Goal: Find specific page/section: Find specific page/section

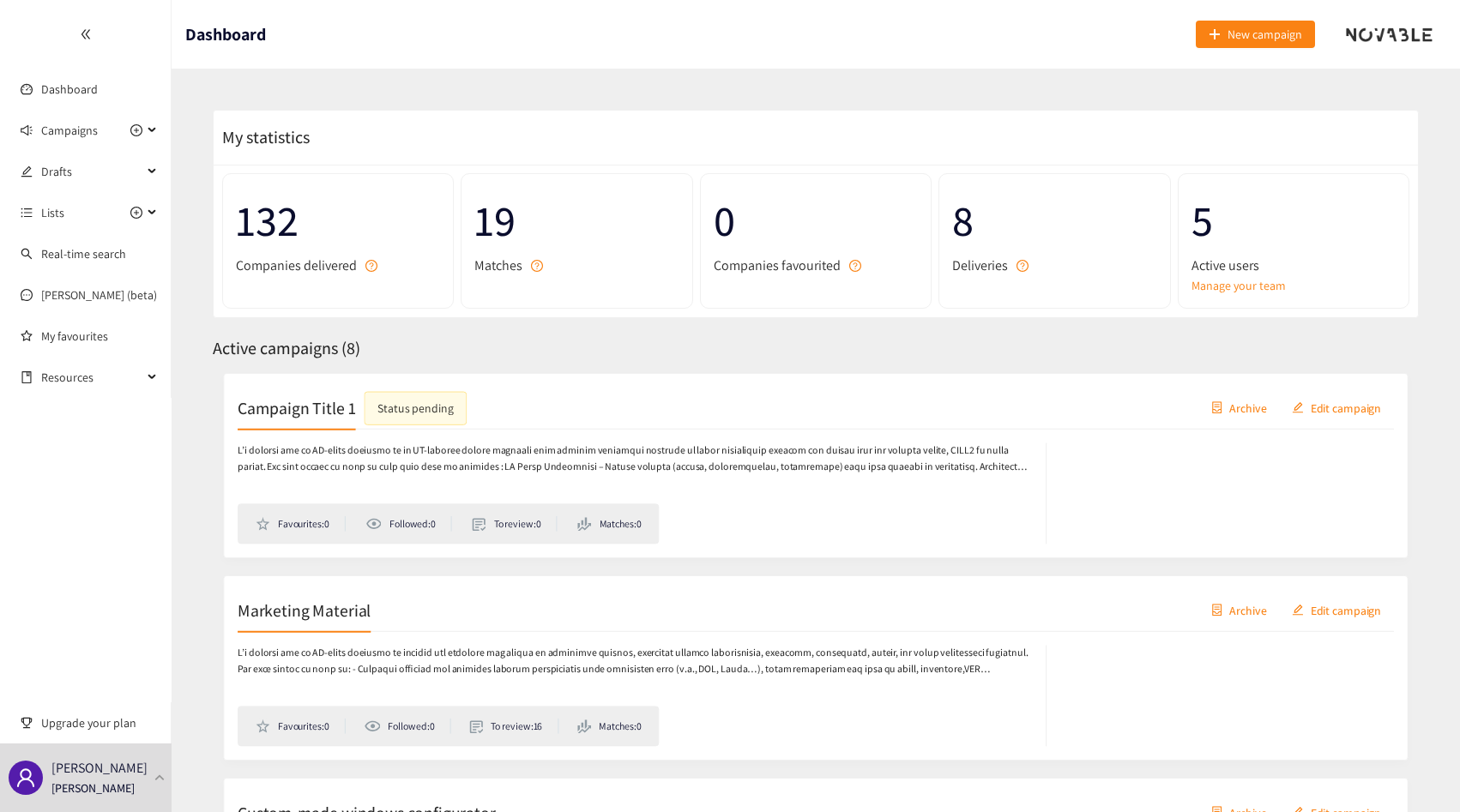
click at [77, 787] on p "[PERSON_NAME]" at bounding box center [93, 788] width 83 height 19
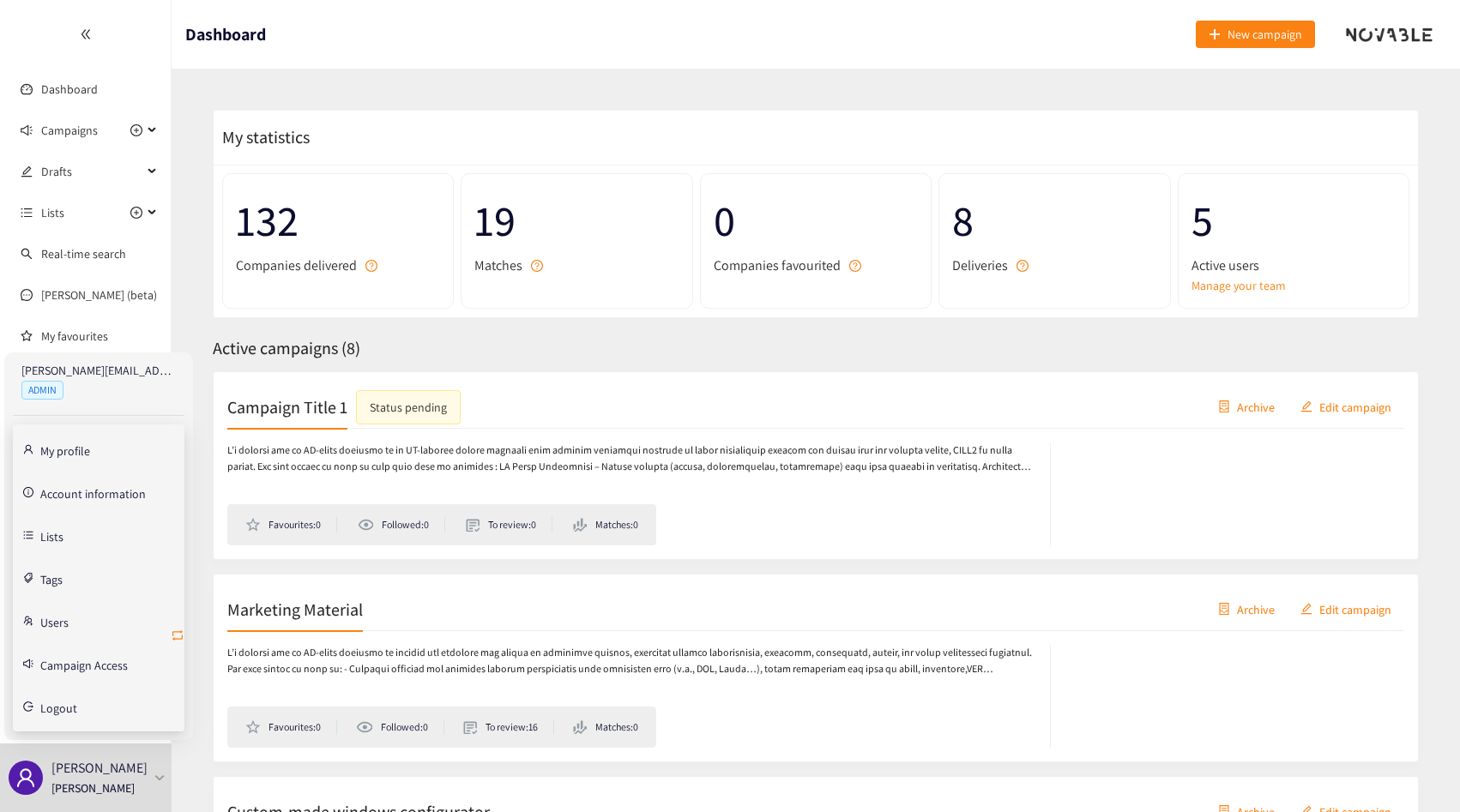
click at [180, 629] on icon "retweet" at bounding box center [176, 635] width 13 height 13
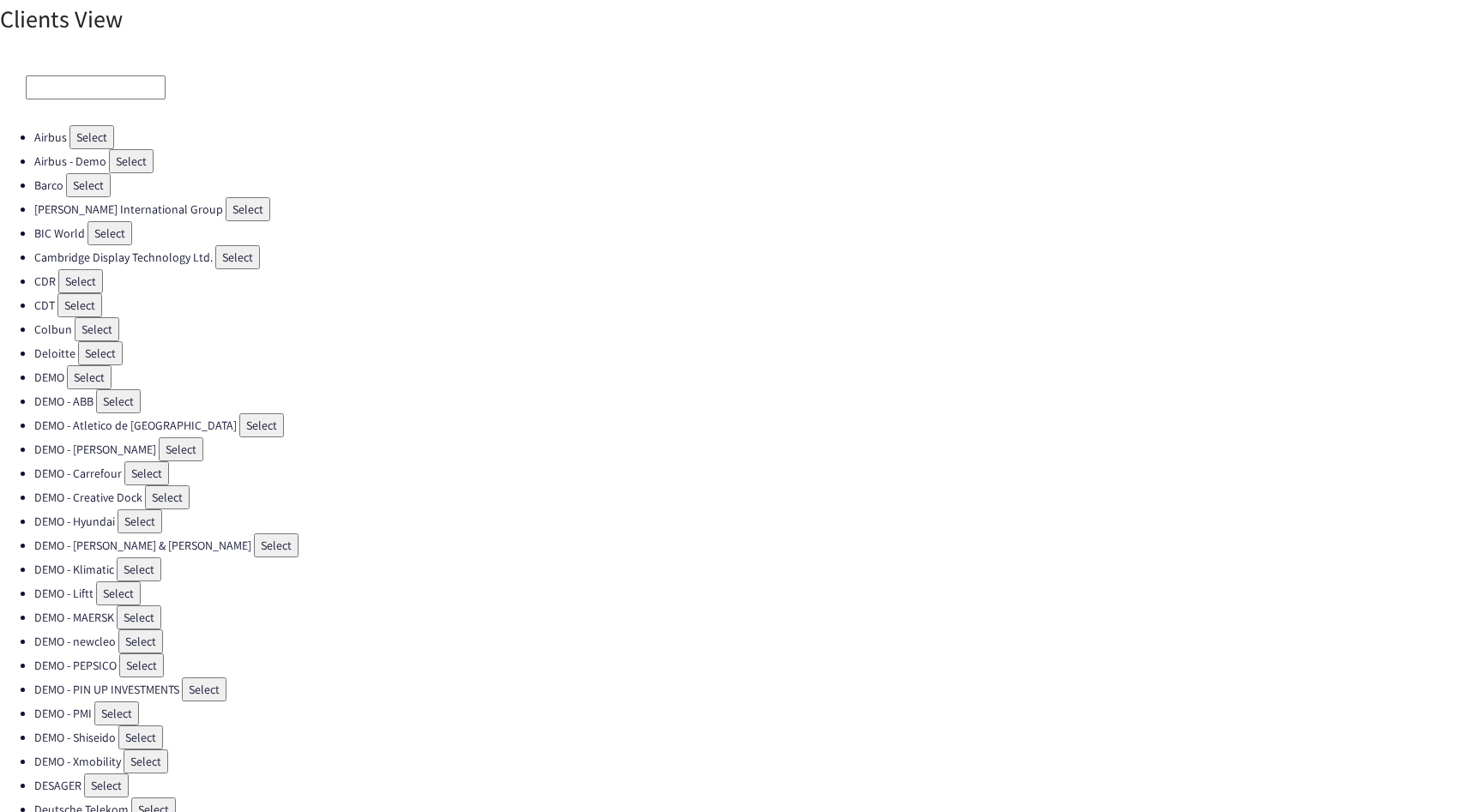
click at [53, 97] on input at bounding box center [95, 87] width 140 height 24
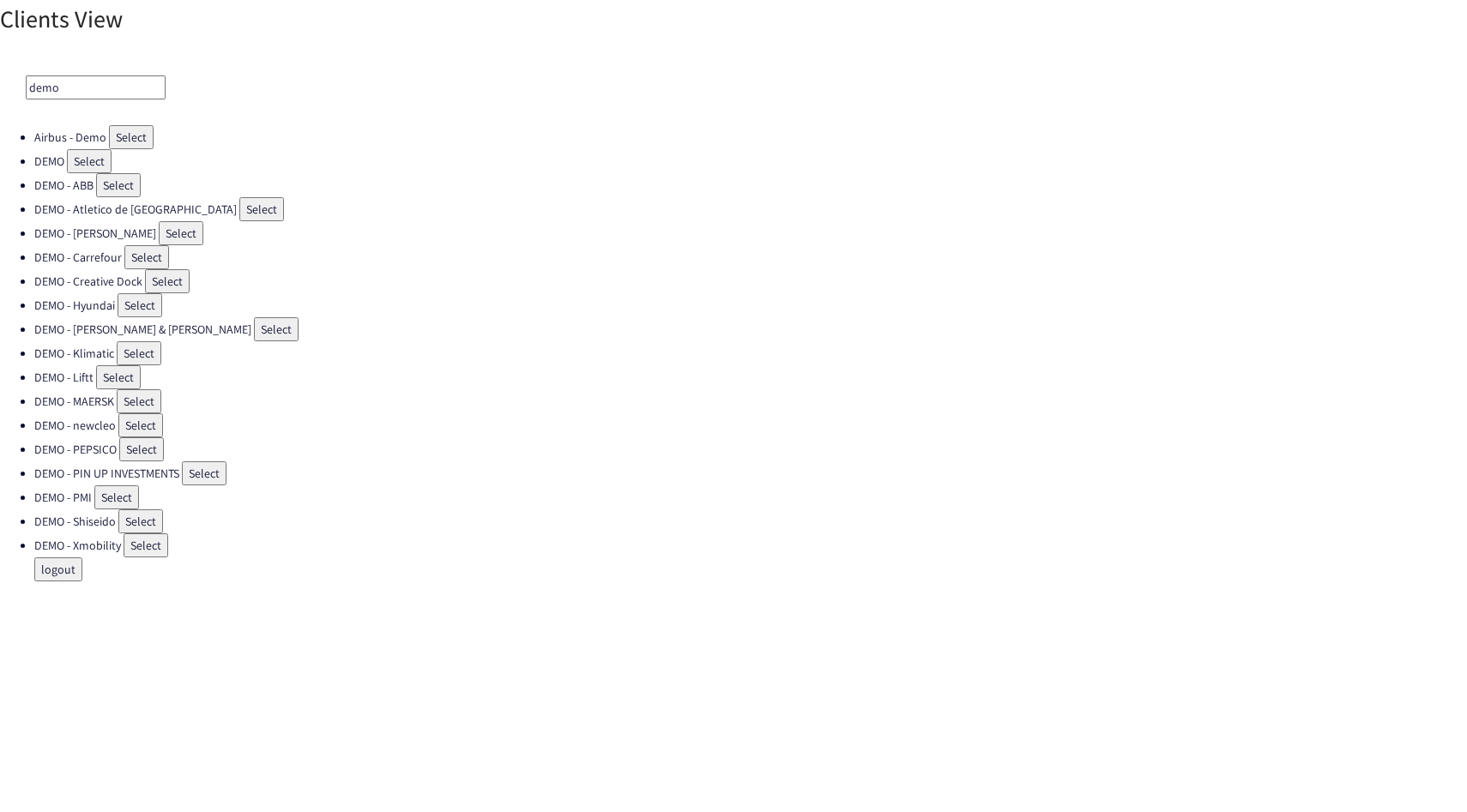
type input "demo"
click at [78, 160] on button "Select" at bounding box center [89, 160] width 45 height 24
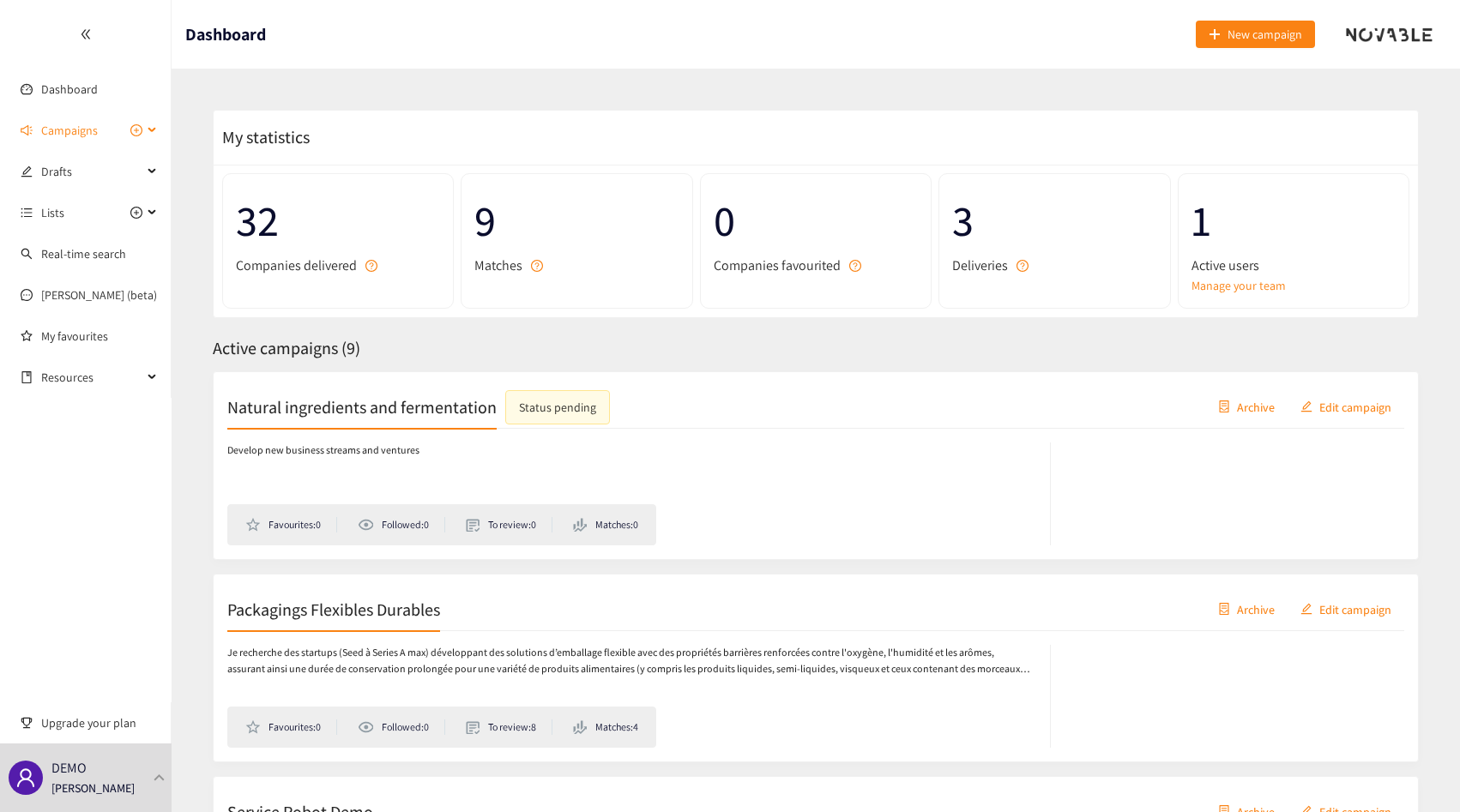
click at [83, 139] on span "Campaigns" at bounding box center [70, 130] width 57 height 34
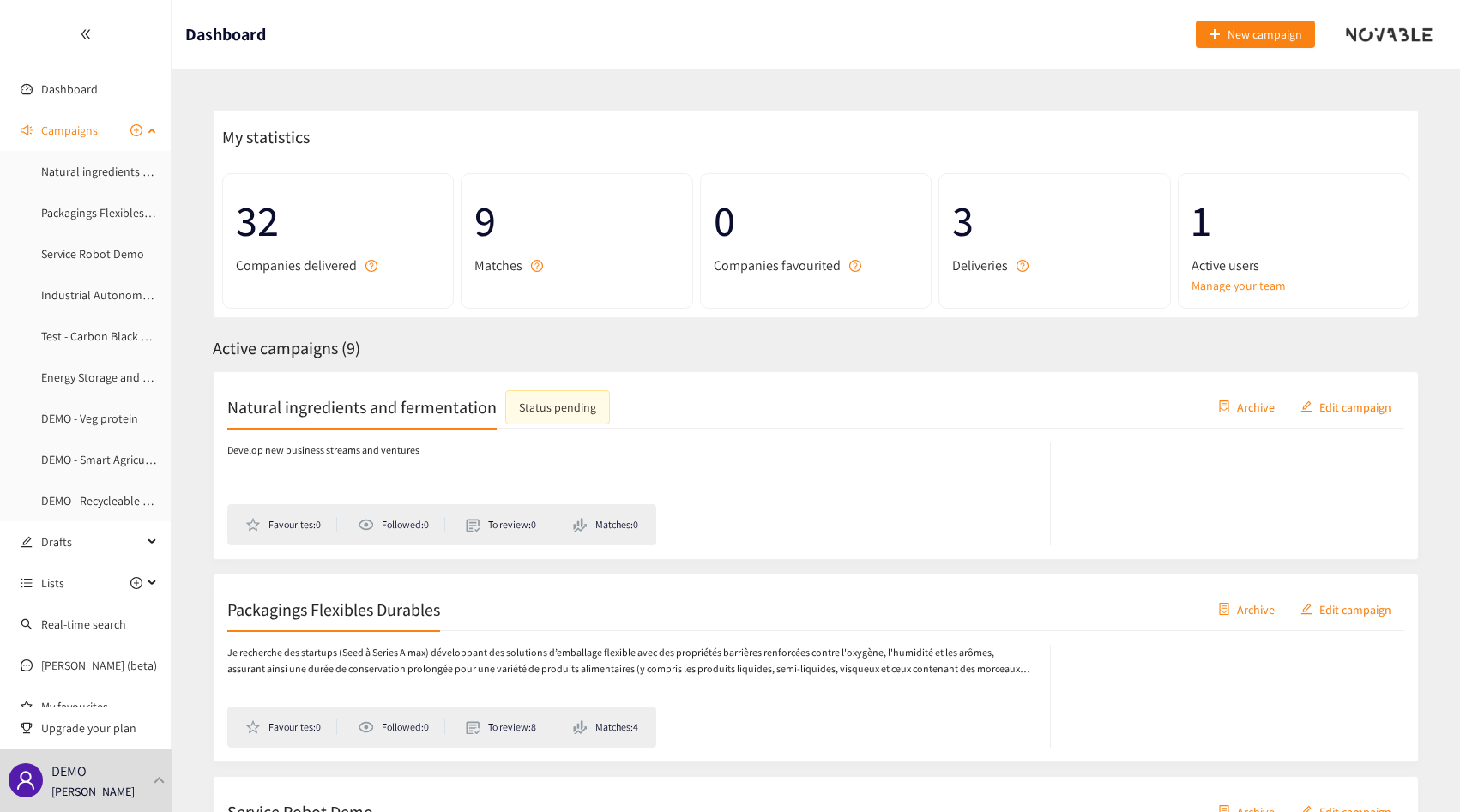
click at [82, 141] on span "Campaigns" at bounding box center [70, 130] width 57 height 34
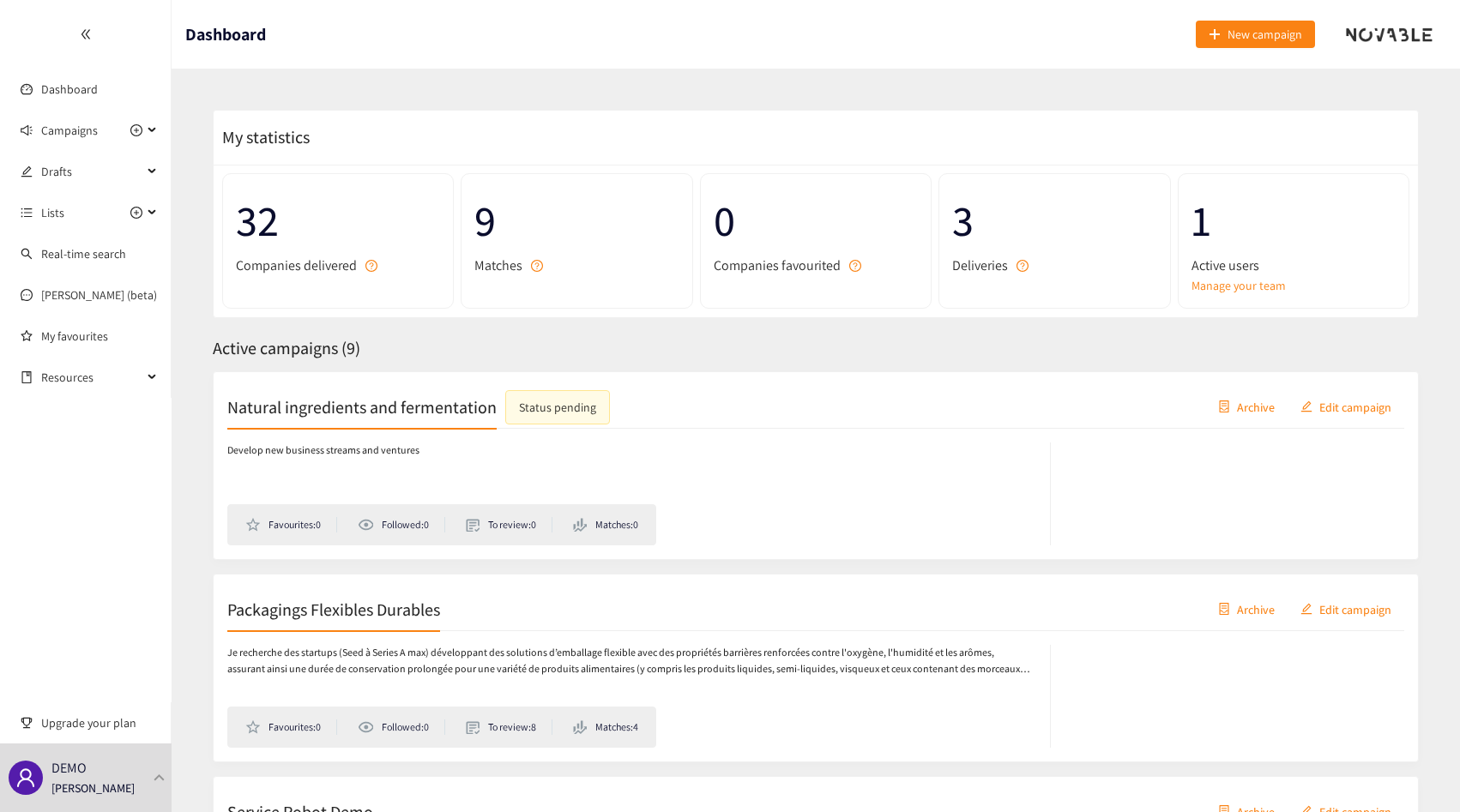
click at [301, 406] on h2 "Natural ingredients and fermentation" at bounding box center [362, 406] width 269 height 24
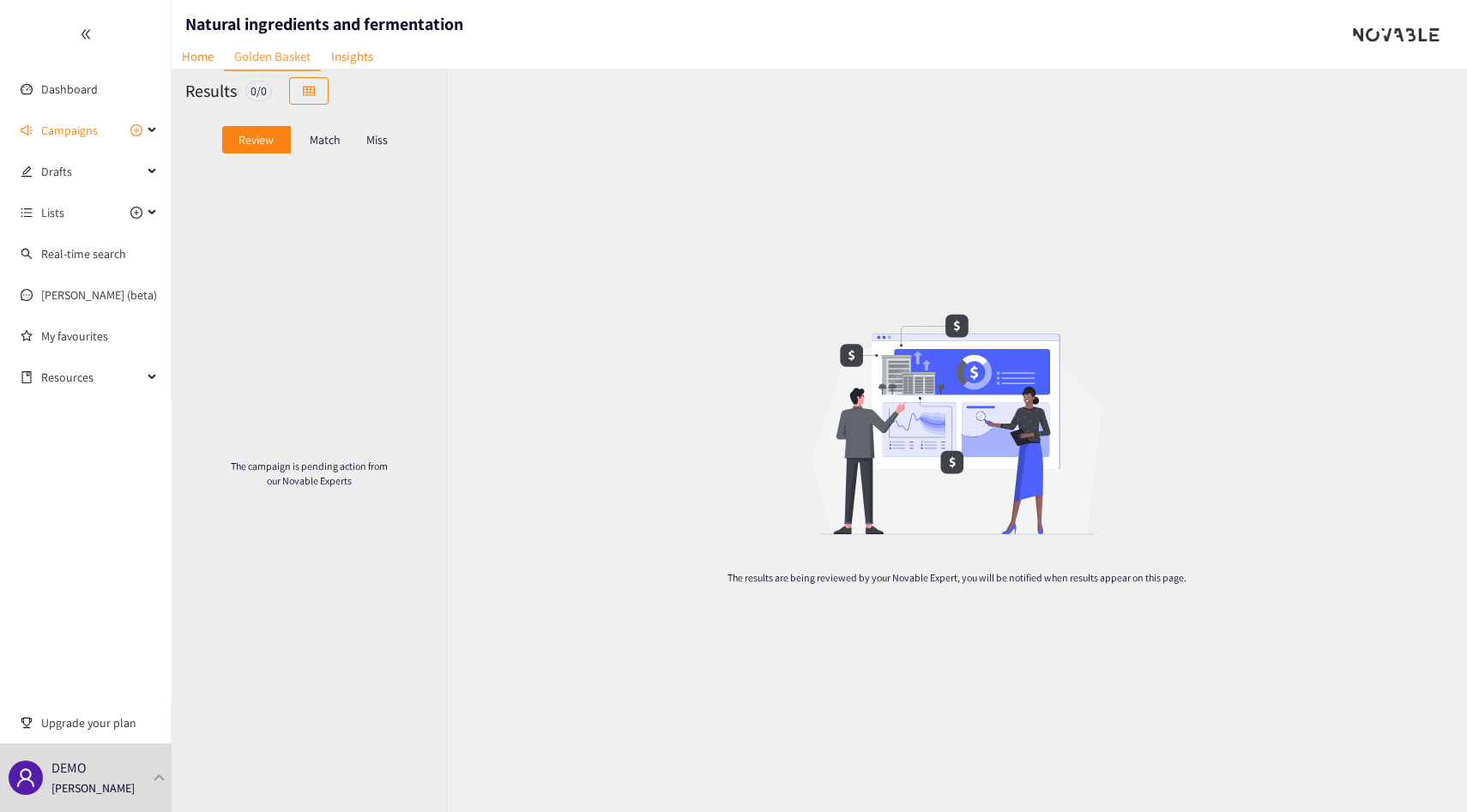
click at [317, 147] on p "Match" at bounding box center [325, 139] width 31 height 13
click at [369, 147] on p "Miss" at bounding box center [377, 139] width 21 height 13
click at [281, 144] on div "Review" at bounding box center [256, 139] width 69 height 28
click at [80, 83] on link "Dashboard" at bounding box center [70, 88] width 57 height 15
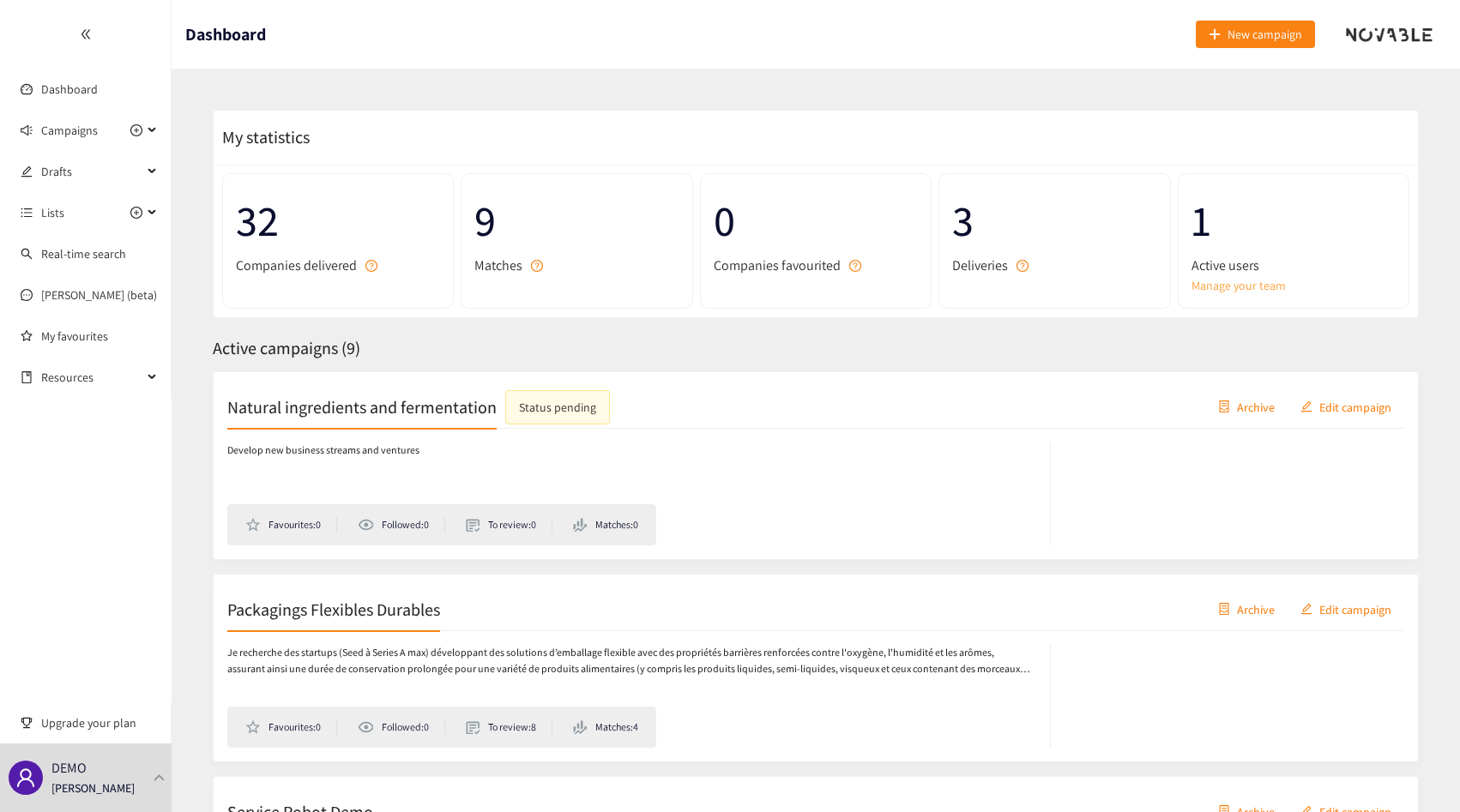
click at [1259, 288] on link "Manage your team" at bounding box center [1293, 285] width 204 height 19
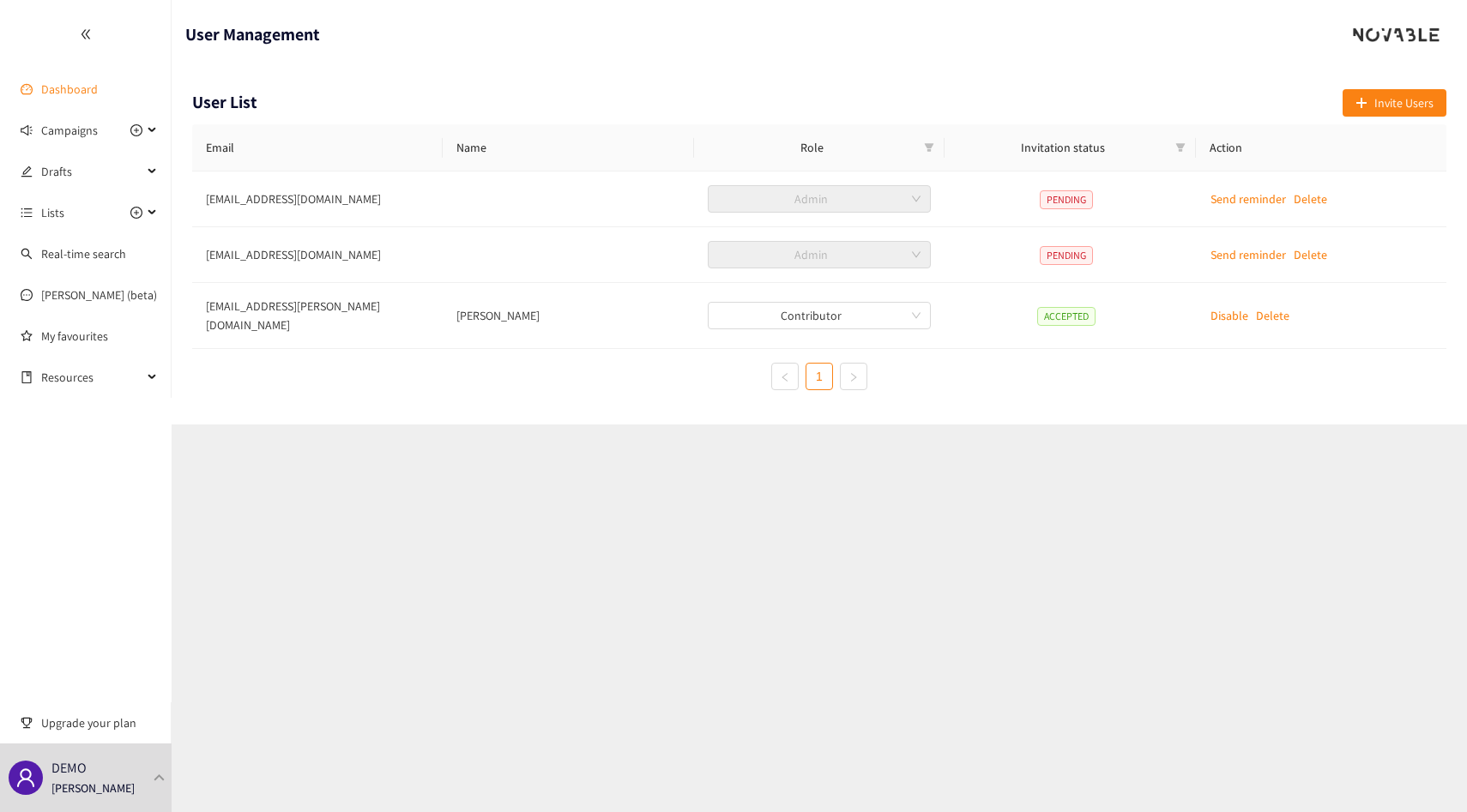
click at [90, 97] on link "Dashboard" at bounding box center [70, 88] width 57 height 15
